Goal: Navigation & Orientation: Find specific page/section

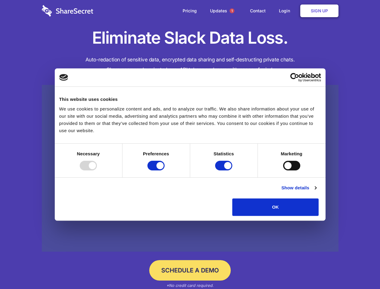
click at [97, 171] on div at bounding box center [88, 166] width 17 height 10
click at [165, 171] on input "Preferences" at bounding box center [156, 166] width 17 height 10
checkbox input "false"
click at [225, 171] on input "Statistics" at bounding box center [223, 166] width 17 height 10
checkbox input "false"
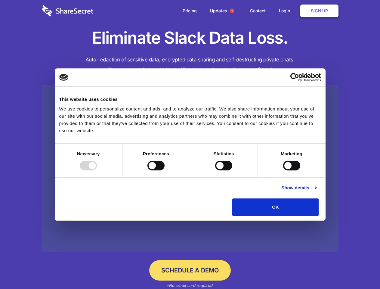
click at [283, 171] on input "Marketing" at bounding box center [291, 166] width 17 height 10
checkbox input "true"
click at [317, 192] on link "Show details" at bounding box center [299, 187] width 35 height 7
click at [0, 0] on li "Necessary 7 Necessary cookies help make a website usable by enabling basic func…" at bounding box center [0, 0] width 0 height 0
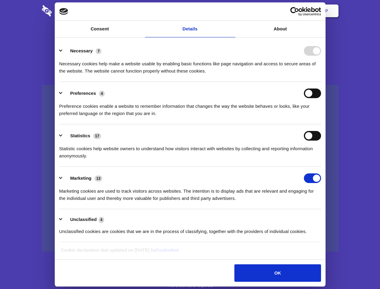
click at [232, 11] on span "1" at bounding box center [232, 10] width 5 height 5
